Goal: Task Accomplishment & Management: Manage account settings

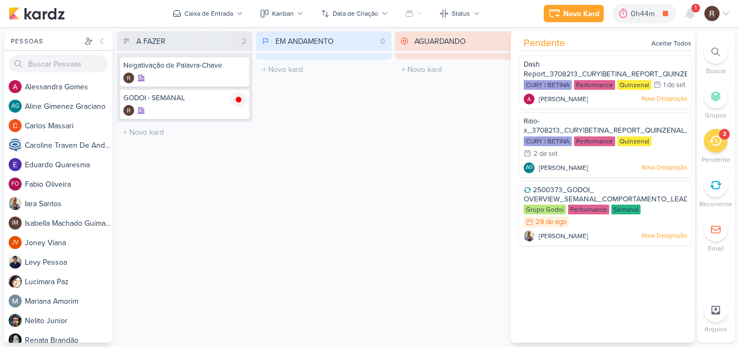
click at [417, 106] on div "AGUARDANDO 0 Mover Para Esquerda Mover Para Direita [GEOGRAPHIC_DATA] O título …" at bounding box center [463, 186] width 136 height 311
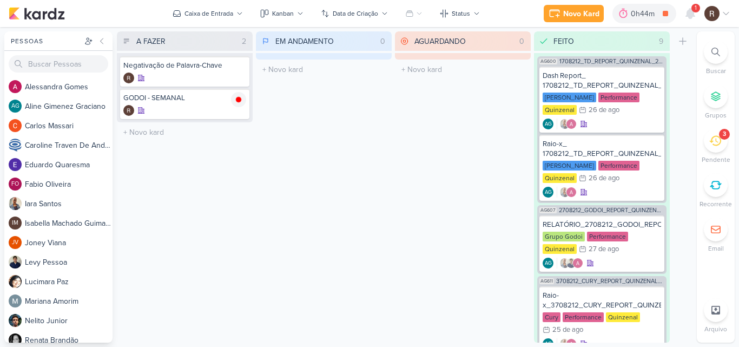
click at [694, 12] on div "1" at bounding box center [695, 8] width 9 height 9
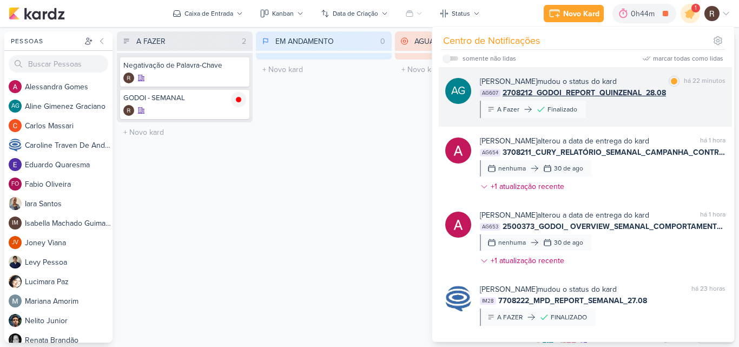
click at [683, 104] on div "[PERSON_NAME] mudou o status do kard marcar como lida há 22 minutos AG607 27082…" at bounding box center [603, 97] width 246 height 42
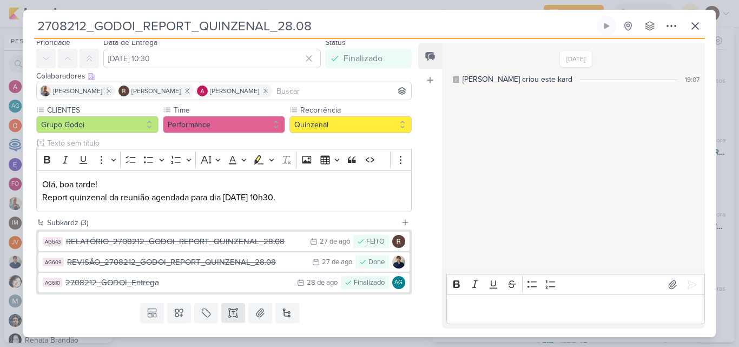
scroll to position [54, 0]
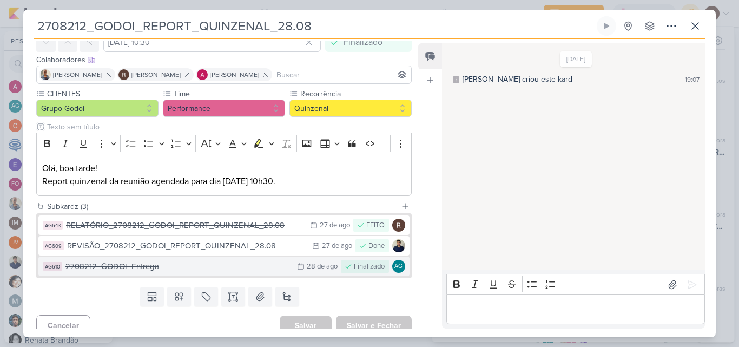
click at [229, 266] on div "2708212_GODOI_Entrega" at bounding box center [178, 266] width 226 height 12
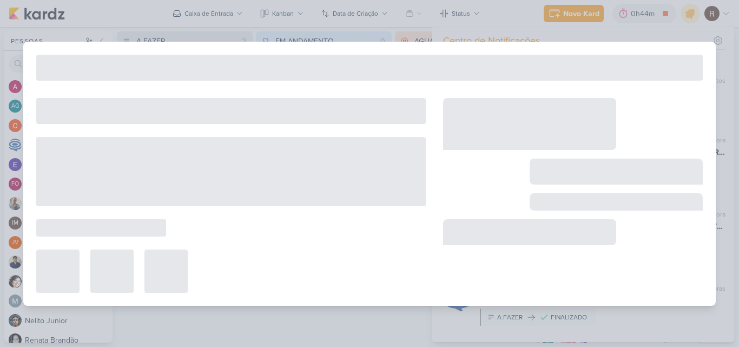
type input "2708212_GODOI_Entrega"
type input "[DATE] 23:59"
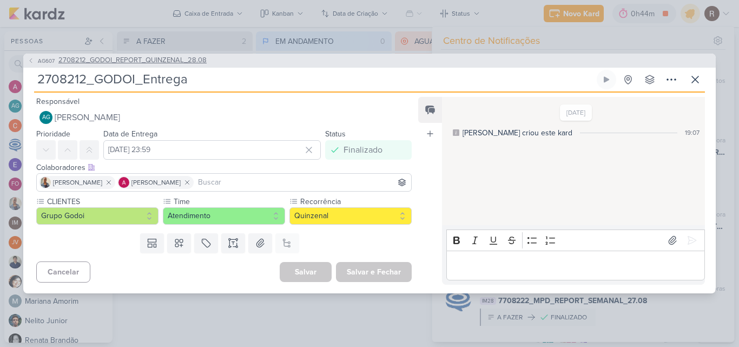
click at [149, 58] on span "2708212_GODOI_REPORT_QUINZENAL_28.08" at bounding box center [132, 60] width 148 height 11
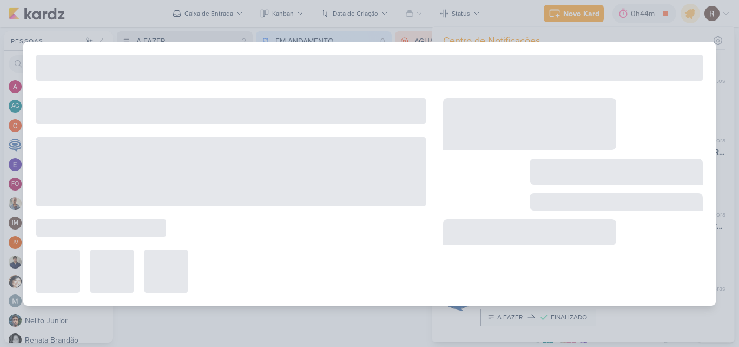
type input "2708212_GODOI_REPORT_QUINZENAL_28.08"
type input "[DATE] 10:30"
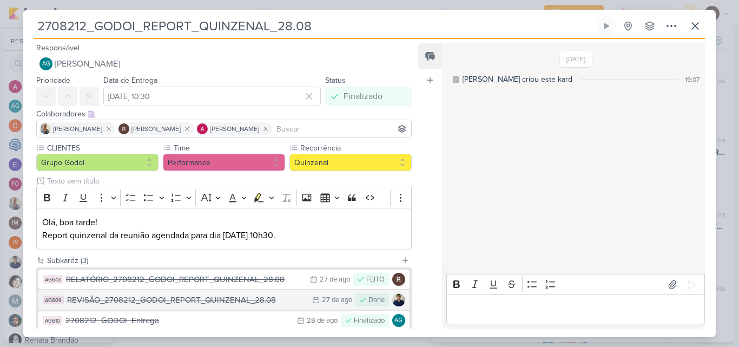
click at [233, 300] on div "REVISÃO_2708212_GODOI_REPORT_QUINZENAL_28.08" at bounding box center [187, 300] width 240 height 12
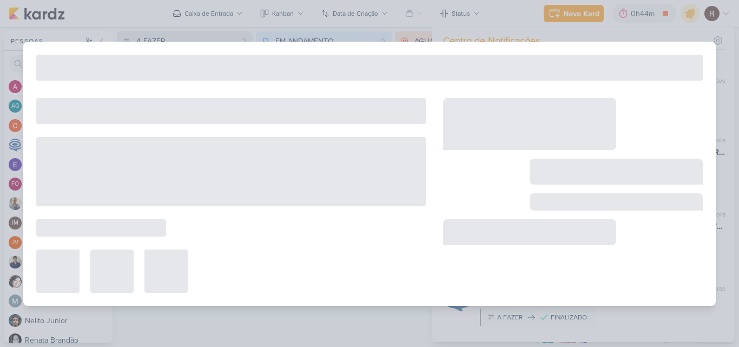
type input "REVISÃO_2708212_GODOI_REPORT_QUINZENAL_28.08"
type input "[DATE] 23:59"
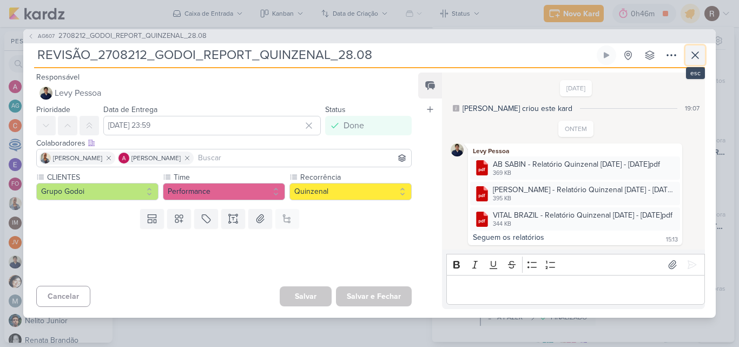
click at [695, 55] on icon at bounding box center [695, 55] width 6 height 6
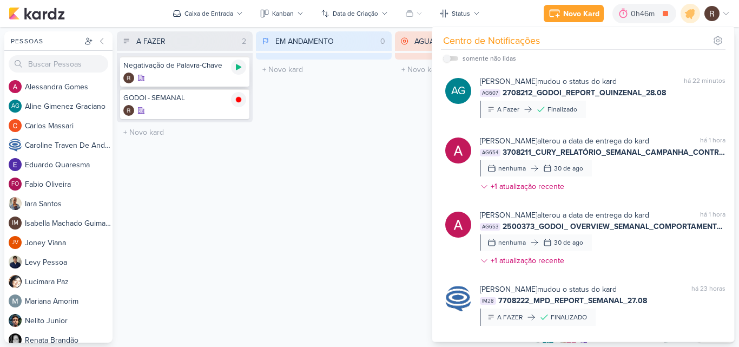
click at [243, 70] on div at bounding box center [238, 67] width 15 height 15
click at [351, 162] on div "EM ANDAMENTO 0 Mover Para Esquerda Mover Para Direita [GEOGRAPHIC_DATA] O títul…" at bounding box center [324, 186] width 136 height 311
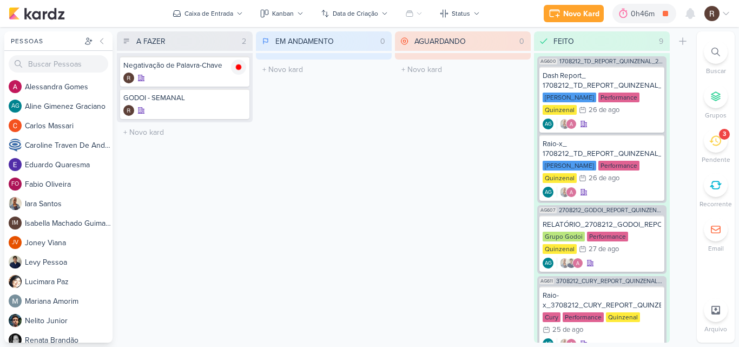
click at [713, 144] on icon at bounding box center [715, 141] width 12 height 12
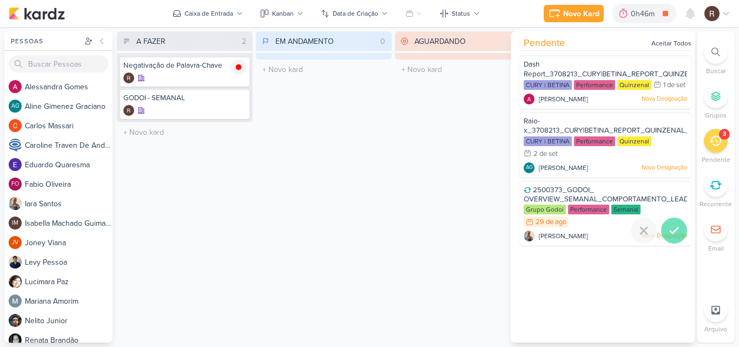
click at [675, 237] on icon at bounding box center [674, 230] width 13 height 13
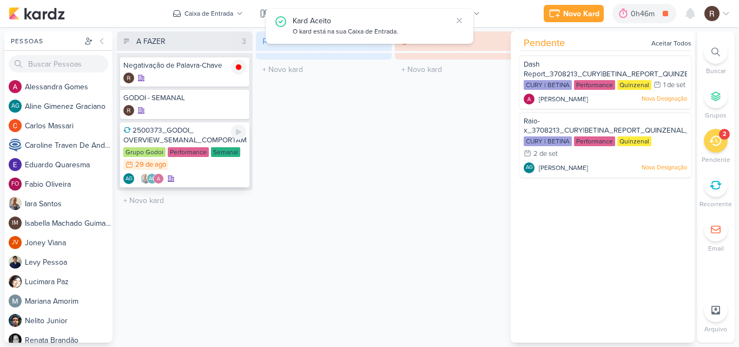
click at [179, 148] on div "Performance" at bounding box center [188, 152] width 41 height 10
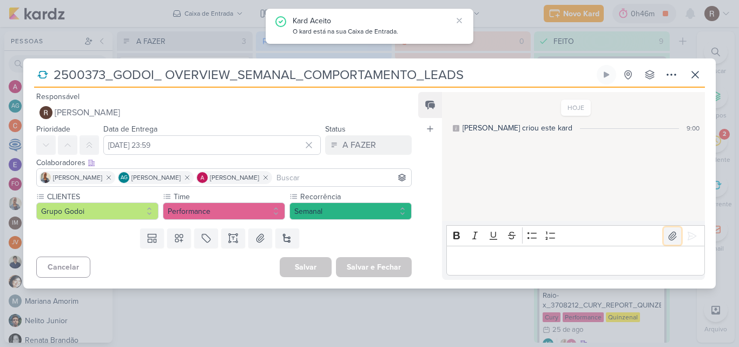
click at [668, 239] on icon at bounding box center [672, 235] width 11 height 11
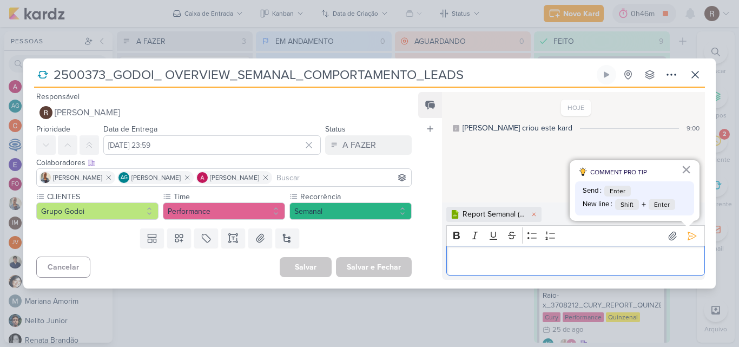
click at [489, 265] on p "Editor editing area: main" at bounding box center [575, 260] width 247 height 13
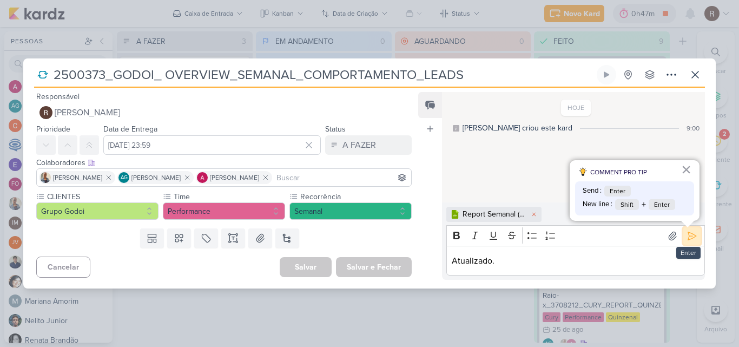
click at [689, 243] on button at bounding box center [691, 235] width 17 height 17
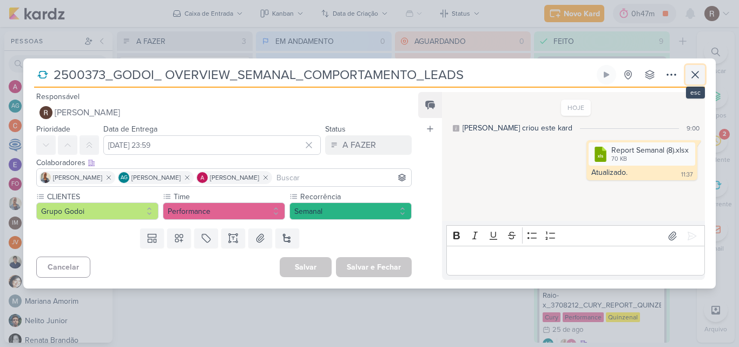
click at [693, 75] on icon at bounding box center [695, 74] width 13 height 13
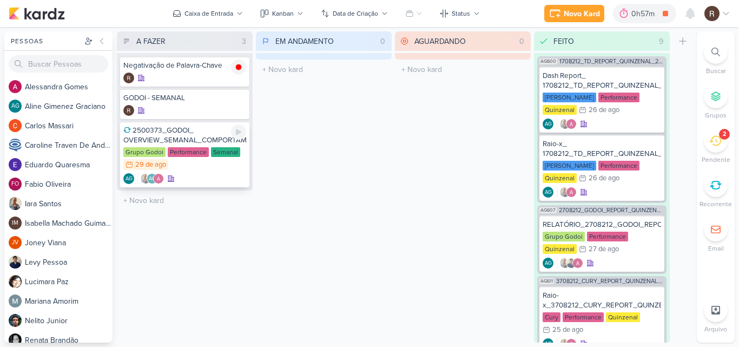
click at [206, 164] on div "Grupo Godoi Performance Semanal 29/8 [DATE]" at bounding box center [184, 159] width 123 height 24
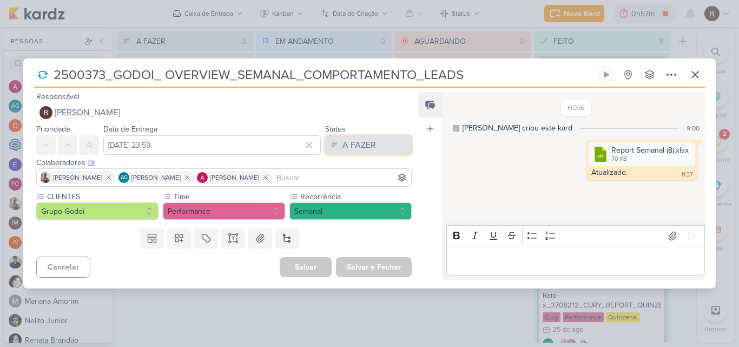
click at [375, 147] on button "A FAZER" at bounding box center [368, 144] width 87 height 19
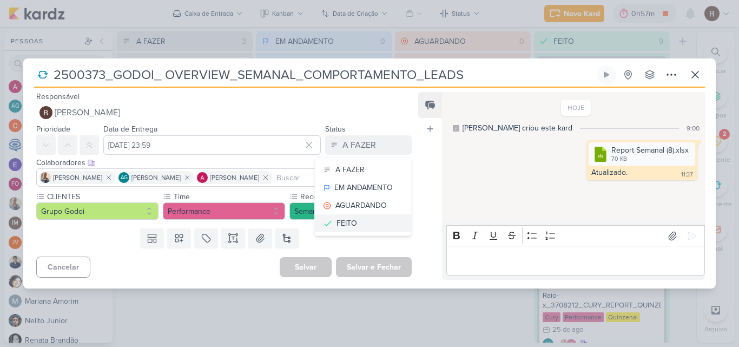
click at [352, 220] on button "FEITO" at bounding box center [363, 223] width 96 height 18
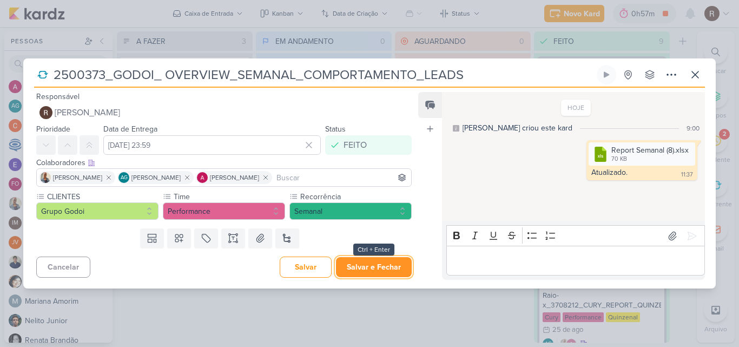
click at [378, 268] on button "Salvar e Fechar" at bounding box center [374, 267] width 76 height 20
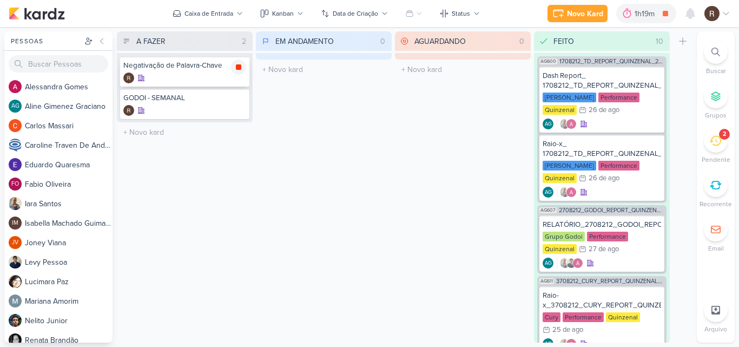
click at [238, 67] on icon at bounding box center [238, 66] width 5 height 5
click at [302, 125] on div "EM ANDAMENTO 0 Mover Para Esquerda Mover Para Direita [GEOGRAPHIC_DATA] O títul…" at bounding box center [324, 186] width 136 height 311
